Goal: Information Seeking & Learning: Find specific fact

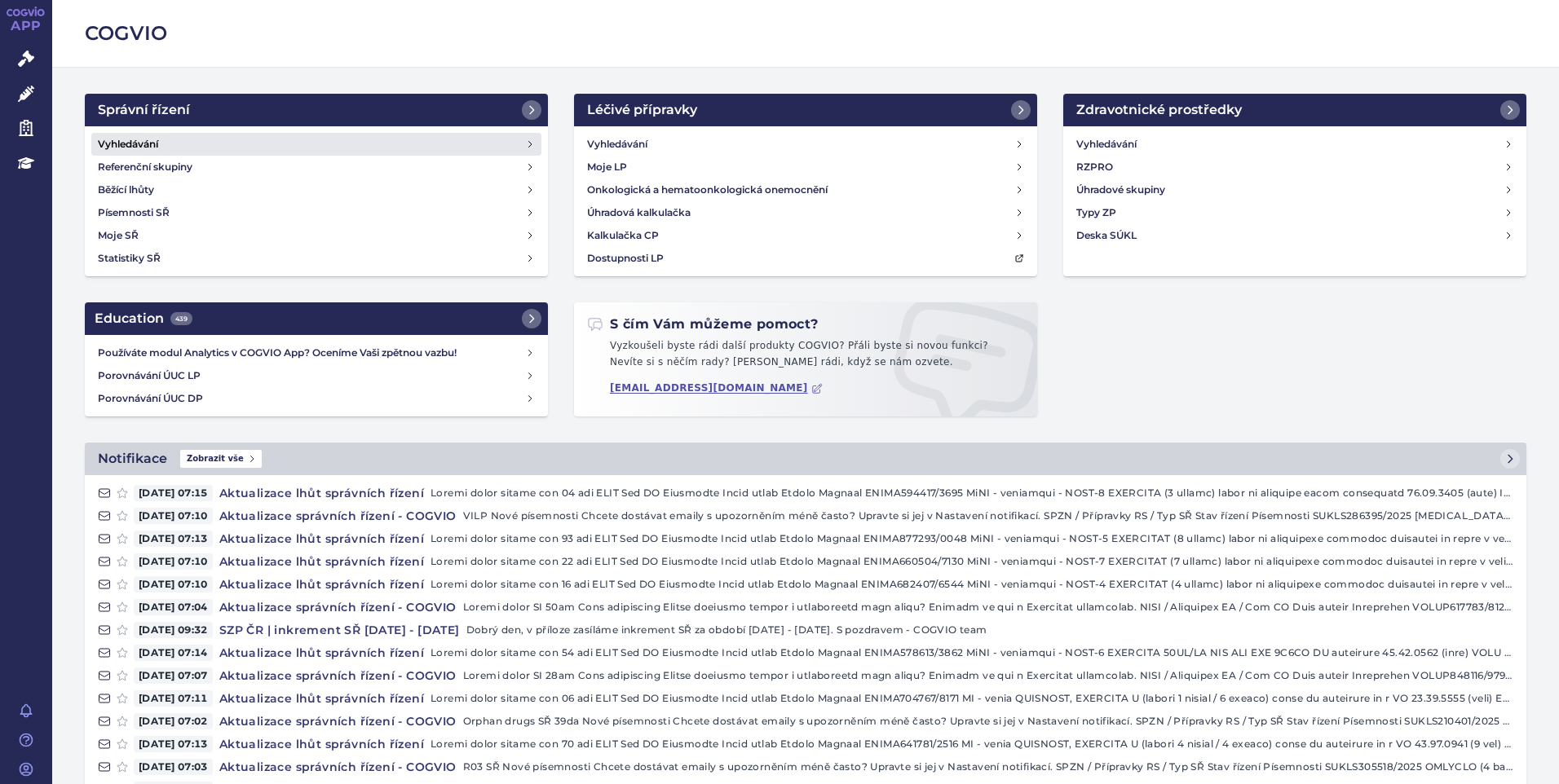
click at [190, 144] on link "Vyhledávání" at bounding box center [316, 144] width 450 height 22
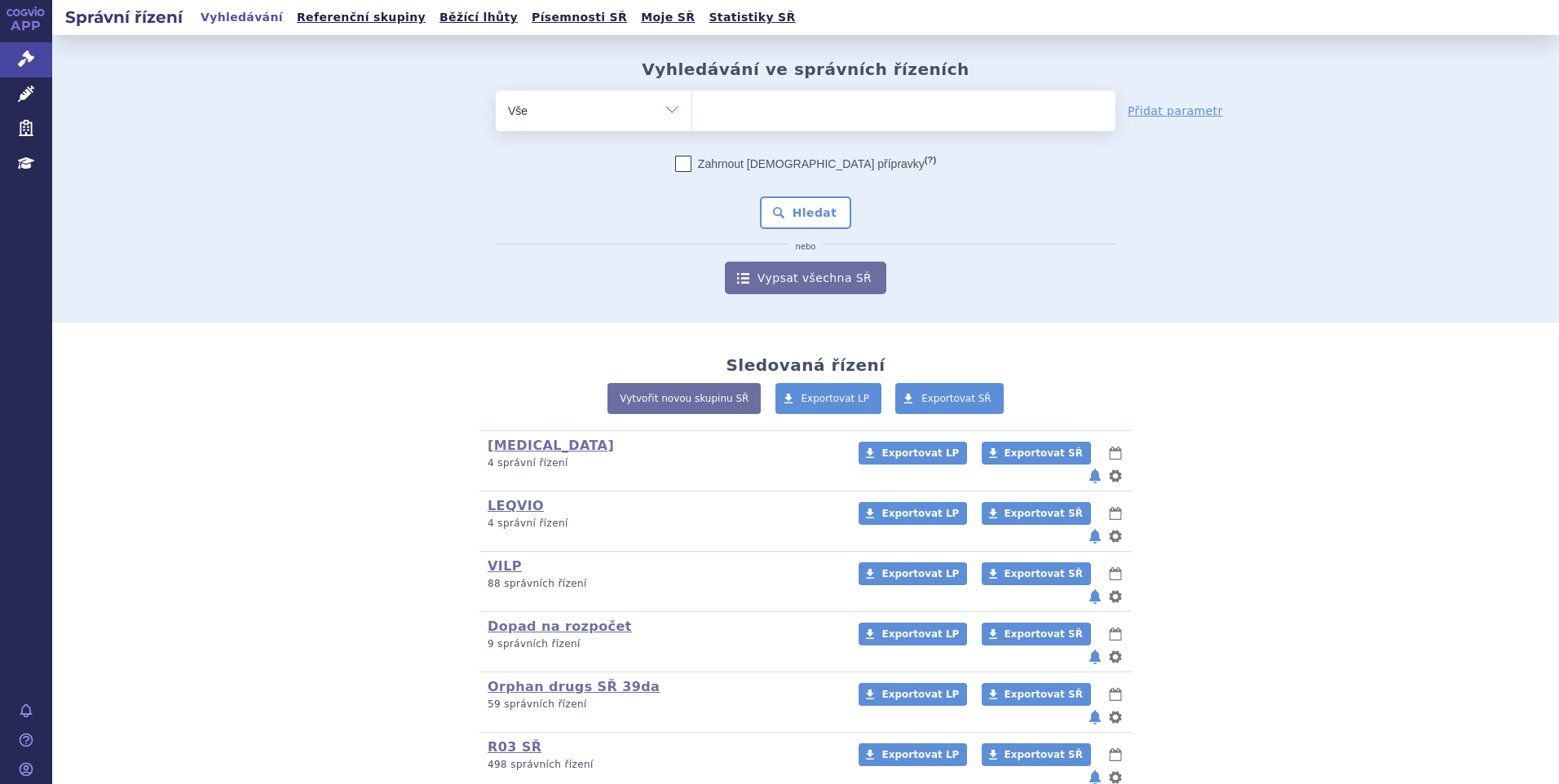
click at [707, 130] on span at bounding box center [904, 111] width 423 height 41
click at [693, 130] on select at bounding box center [692, 110] width 1 height 41
paste input "SUKLS173174/2023"
type input "SUKLS173174/2023"
select select "SUKLS173174/2023"
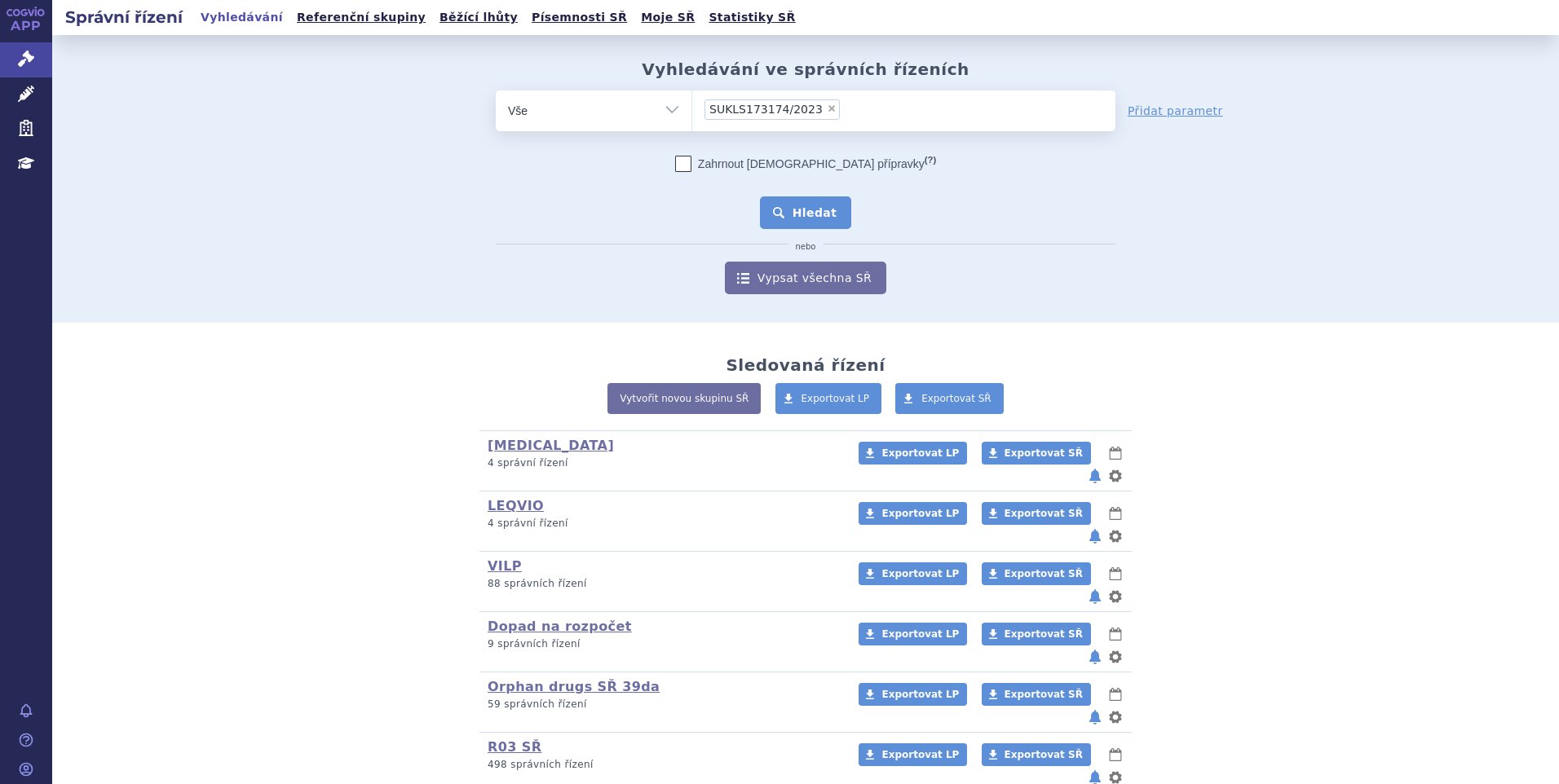
click at [804, 214] on button "Hledat" at bounding box center [806, 213] width 92 height 33
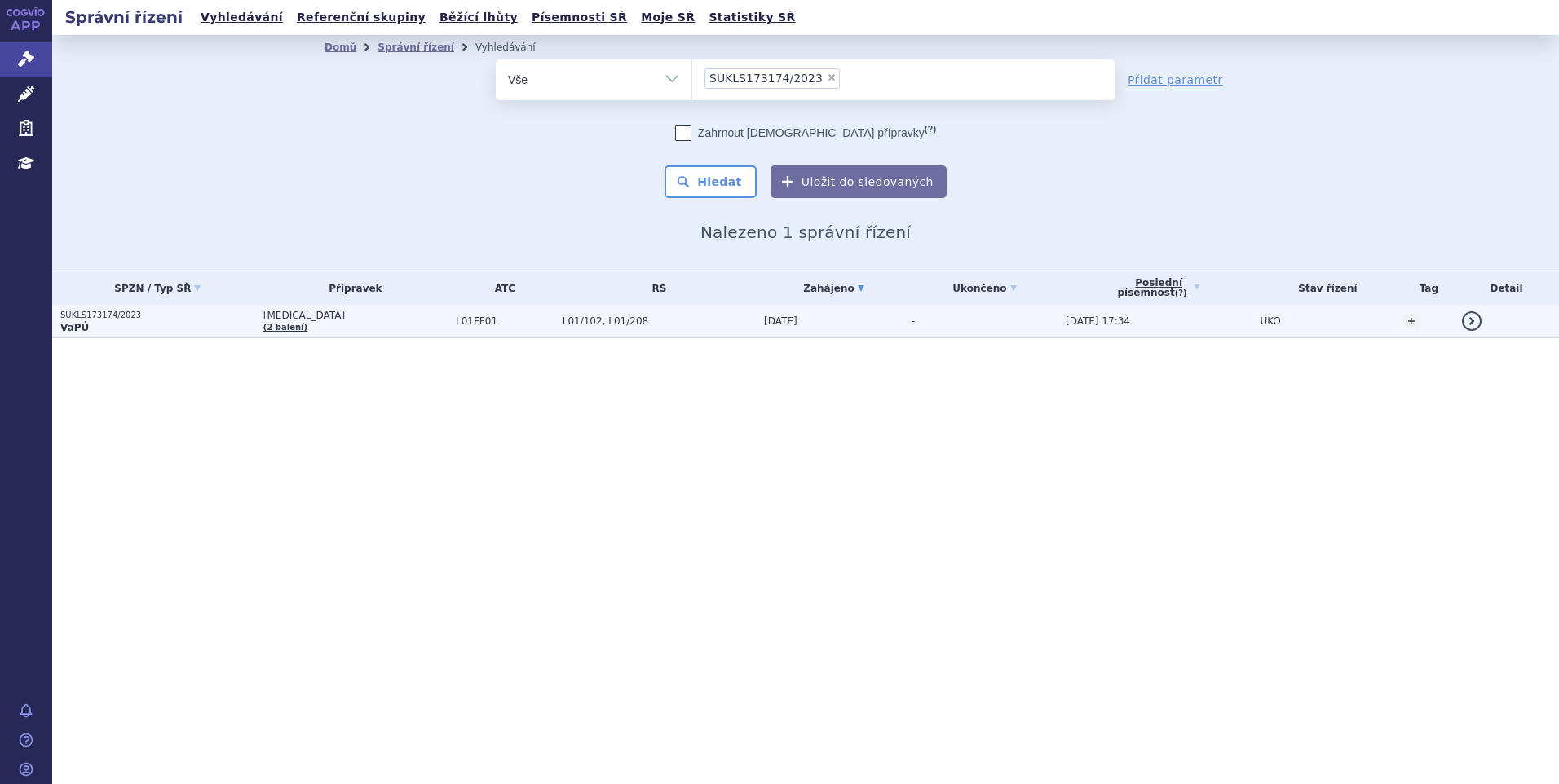
click at [199, 326] on p "VaPÚ" at bounding box center [158, 328] width 195 height 13
